Goal: Task Accomplishment & Management: Use online tool/utility

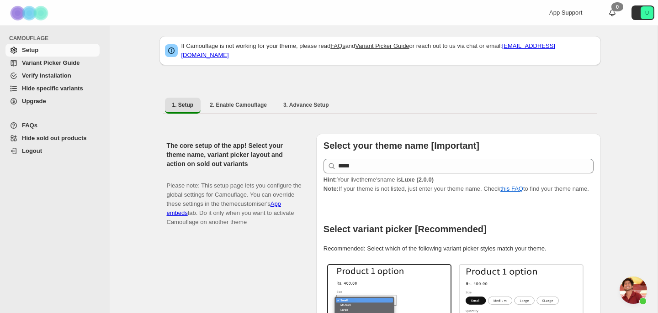
scroll to position [5, 0]
click at [301, 103] on button "3. Advance Setup" at bounding box center [306, 104] width 60 height 15
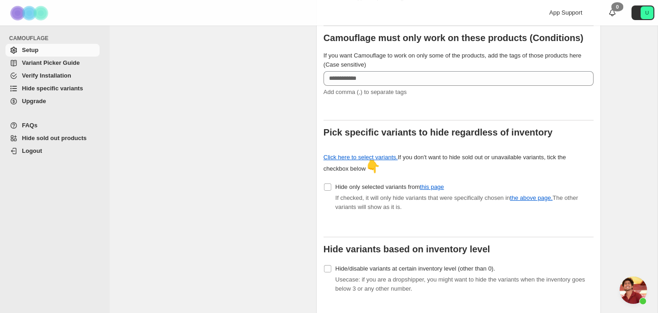
scroll to position [208, 0]
click at [349, 153] on link "Click here to select variants." at bounding box center [360, 156] width 74 height 7
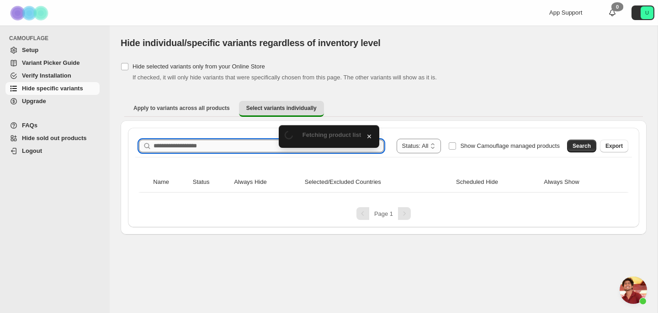
scroll to position [1860, 0]
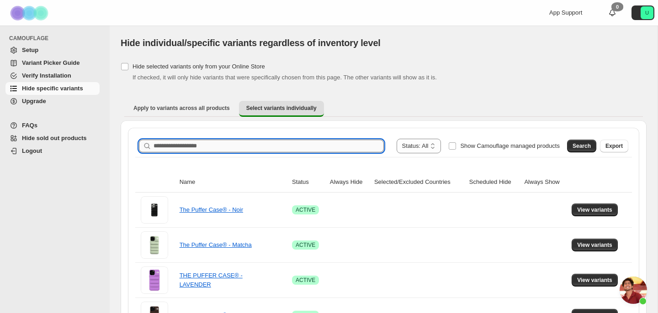
click at [257, 147] on input "Search product name" at bounding box center [268, 146] width 230 height 13
type input "*****"
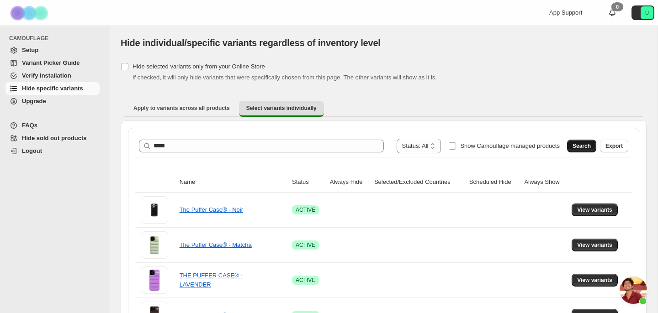
click at [589, 142] on span "Search" at bounding box center [581, 145] width 18 height 7
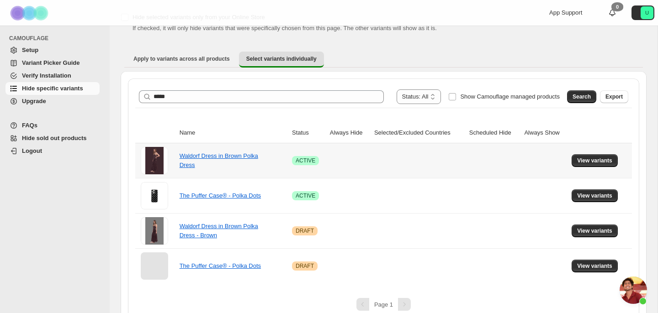
scroll to position [52, 0]
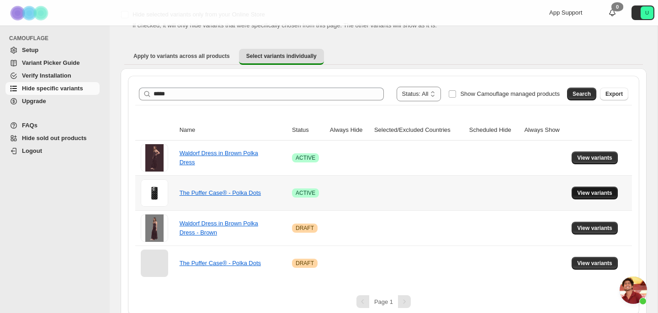
click at [591, 191] on span "View variants" at bounding box center [594, 193] width 35 height 7
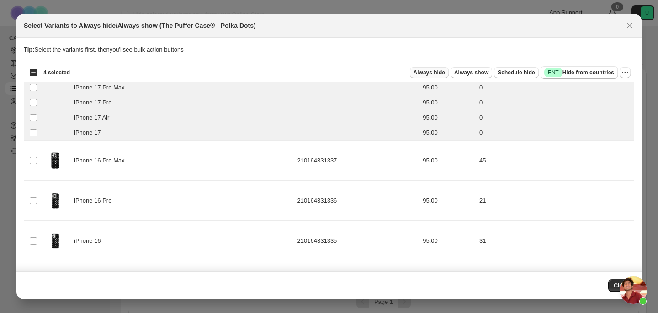
click at [433, 73] on span "Always hide" at bounding box center [429, 72] width 32 height 7
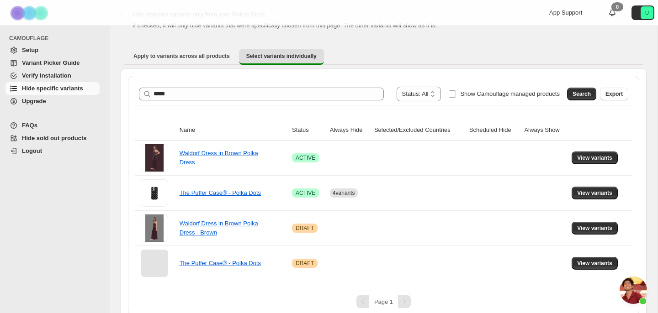
scroll to position [62, 0]
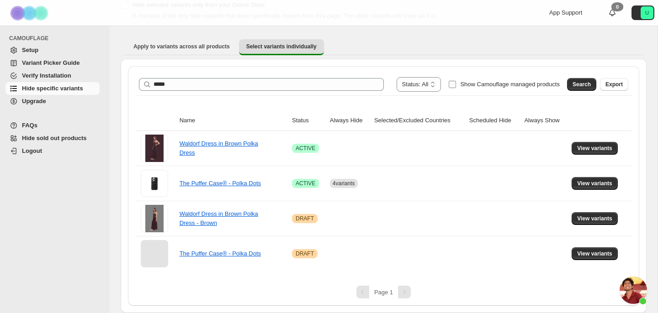
click at [505, 81] on span "Show Camouflage managed products" at bounding box center [510, 84] width 100 height 7
click at [585, 83] on span "Search" at bounding box center [581, 84] width 18 height 7
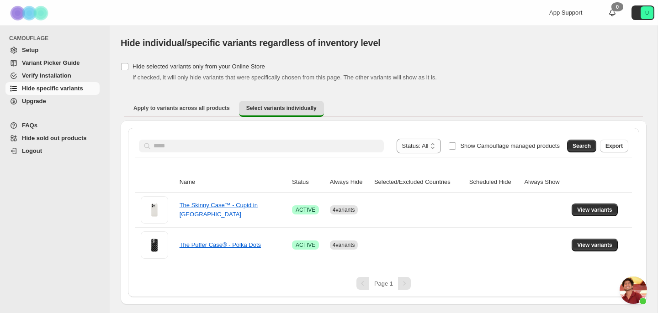
scroll to position [0, 0]
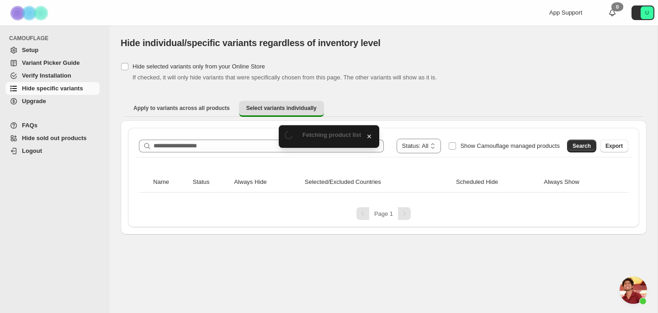
scroll to position [1860, 0]
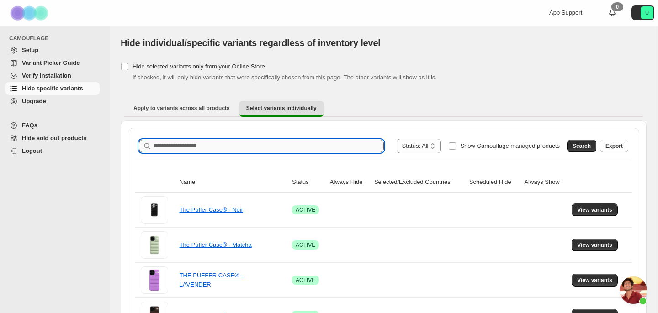
click at [337, 143] on input "Search product name" at bounding box center [268, 146] width 230 height 13
type input "**********"
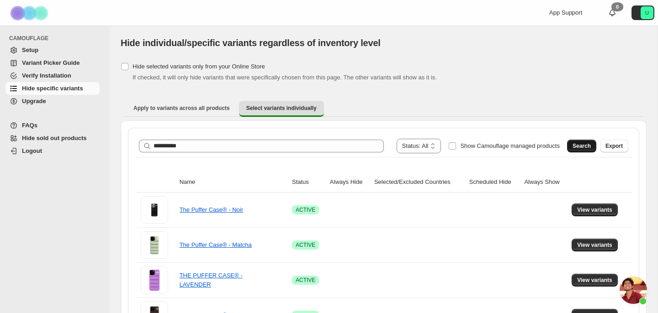
click at [588, 146] on span "Search" at bounding box center [581, 145] width 18 height 7
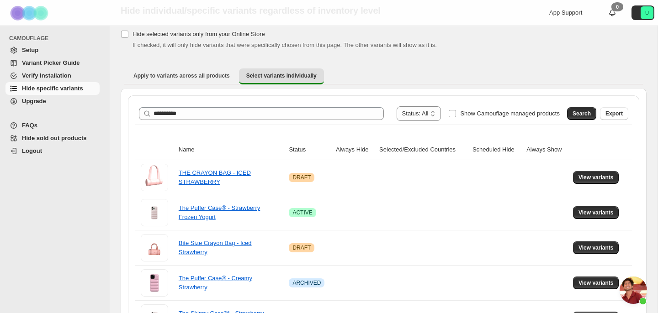
scroll to position [35, 0]
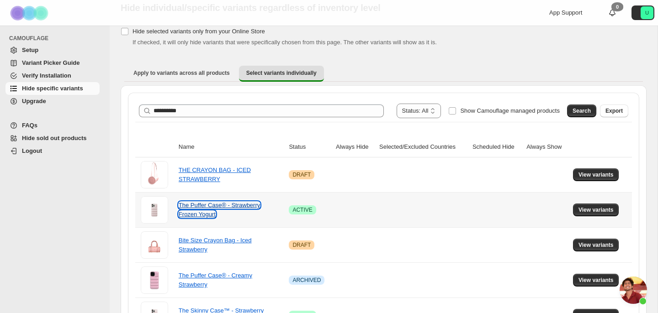
click at [248, 204] on link "The Puffer Case® - Strawberry Frozen Yogurt" at bounding box center [219, 210] width 81 height 16
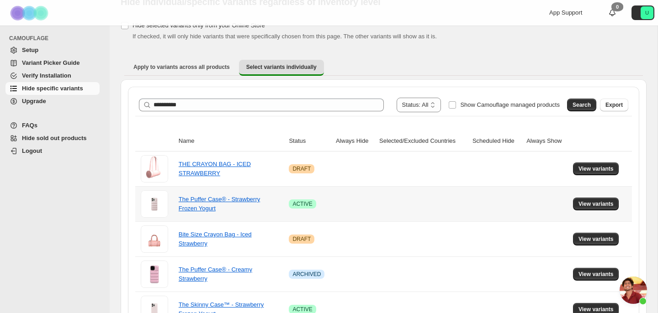
click at [218, 195] on div "The Puffer Case® - Strawberry Frozen Yogurt" at bounding box center [224, 204] width 91 height 18
click at [218, 199] on link "The Puffer Case® - Strawberry Frozen Yogurt" at bounding box center [219, 204] width 81 height 16
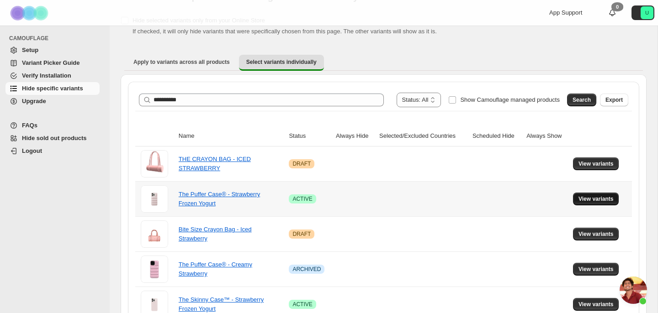
click at [612, 195] on span "View variants" at bounding box center [595, 198] width 35 height 7
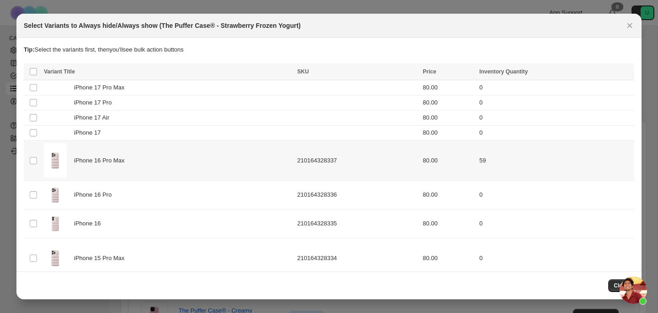
scroll to position [0, 0]
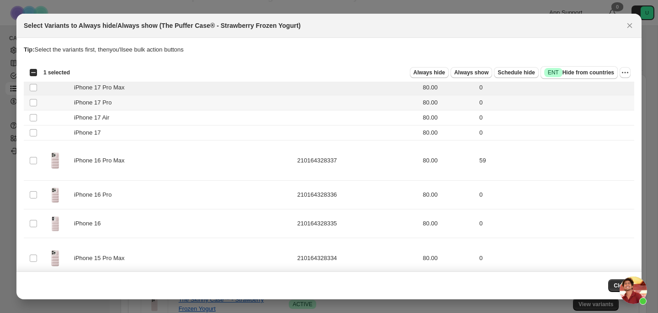
click at [33, 98] on td "Select product variant" at bounding box center [32, 102] width 17 height 15
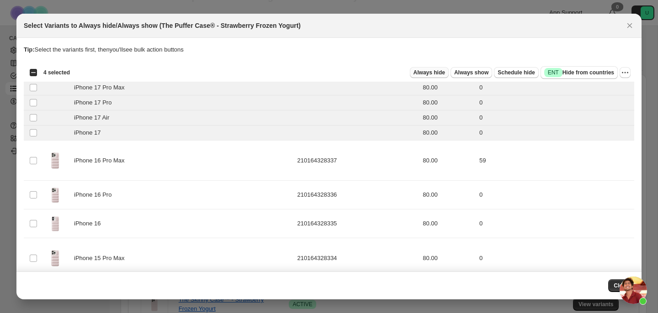
click at [433, 70] on span "Always hide" at bounding box center [429, 72] width 32 height 7
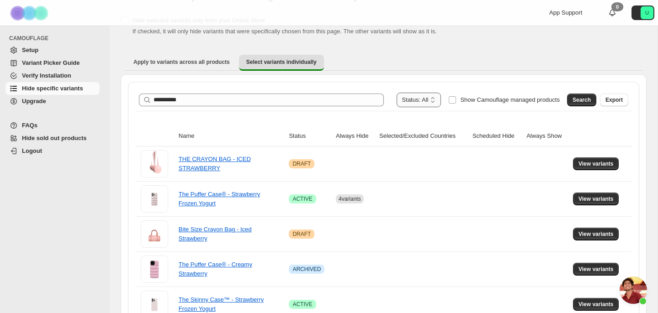
scroll to position [52, 0]
